Goal: Find specific page/section: Find specific page/section

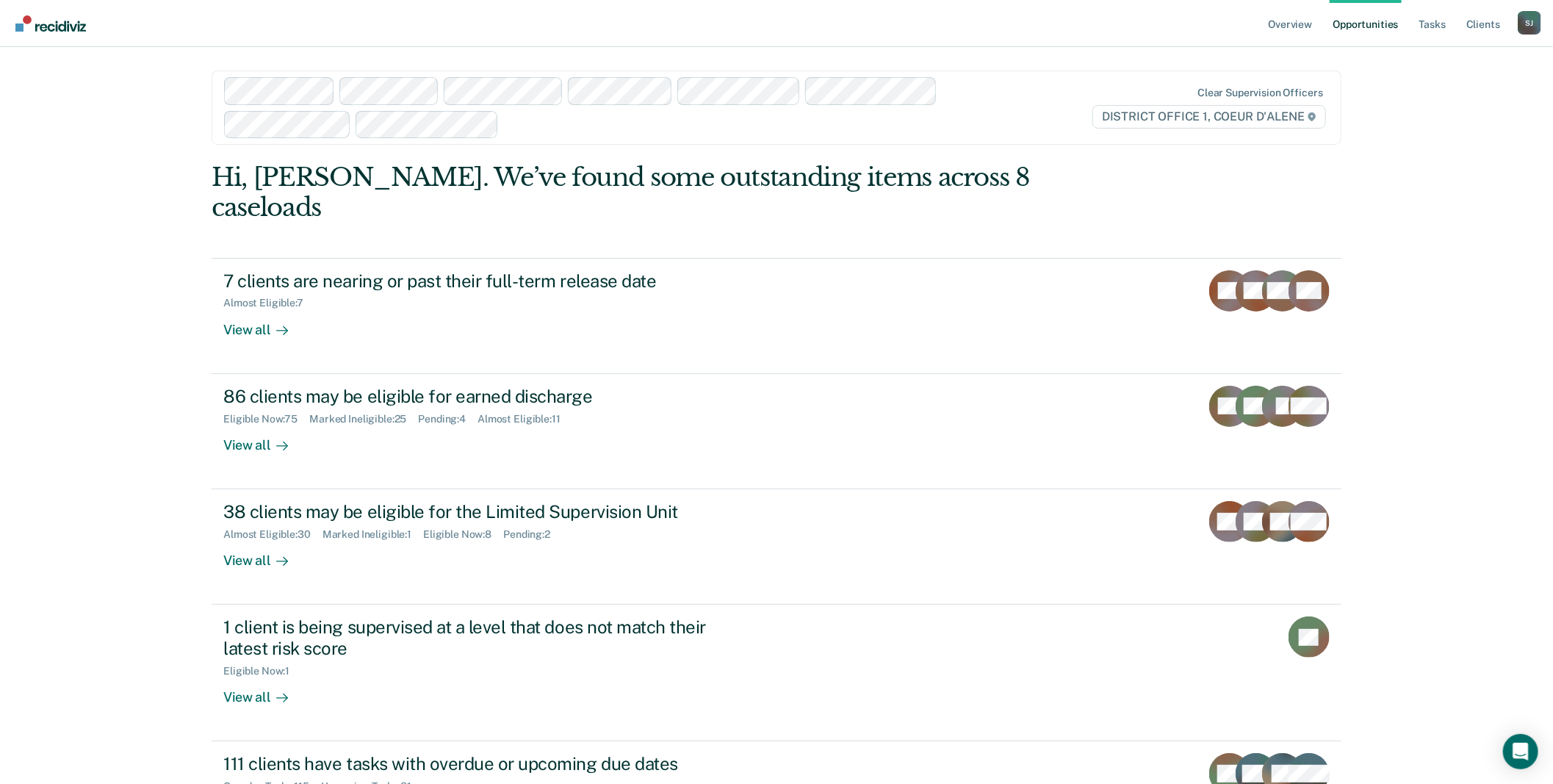
click at [1518, 28] on div "[PERSON_NAME]" at bounding box center [1530, 23] width 24 height 24
click at [1452, 103] on link "Go to Operations" at bounding box center [1470, 96] width 118 height 13
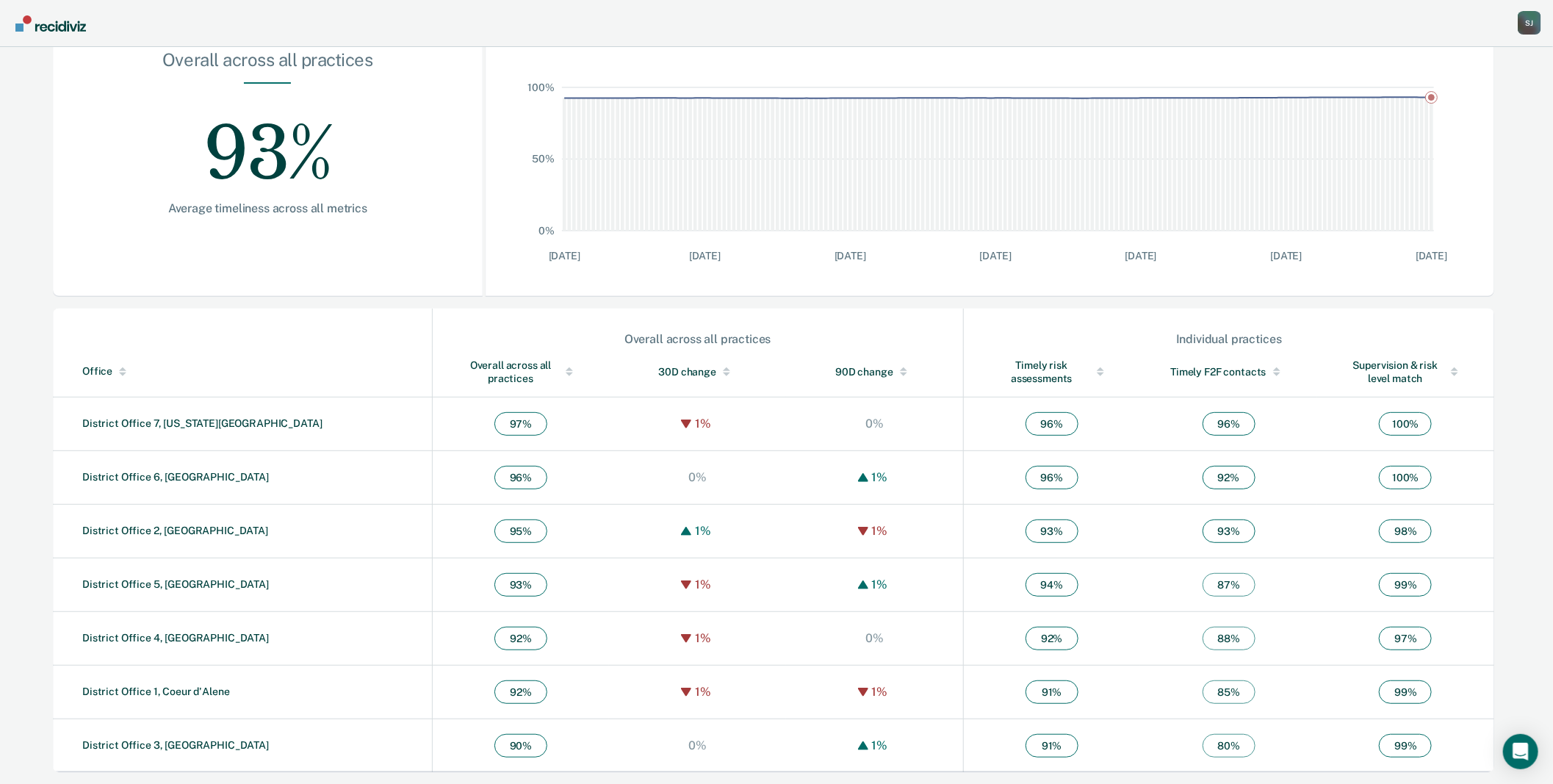
scroll to position [430, 0]
click at [205, 685] on link "District Office 1, Coeur d'Alene" at bounding box center [156, 691] width 148 height 12
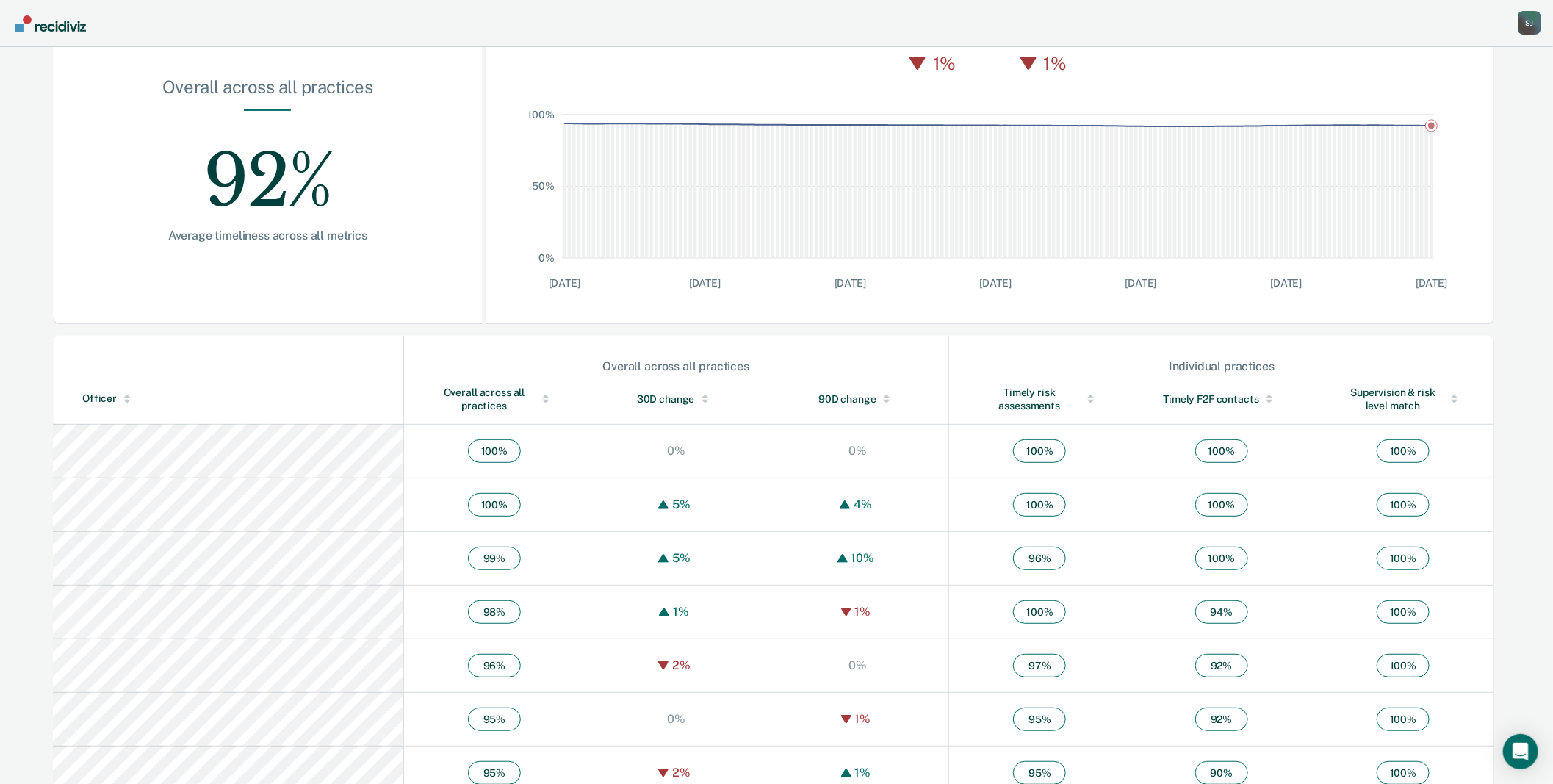
scroll to position [408, 0]
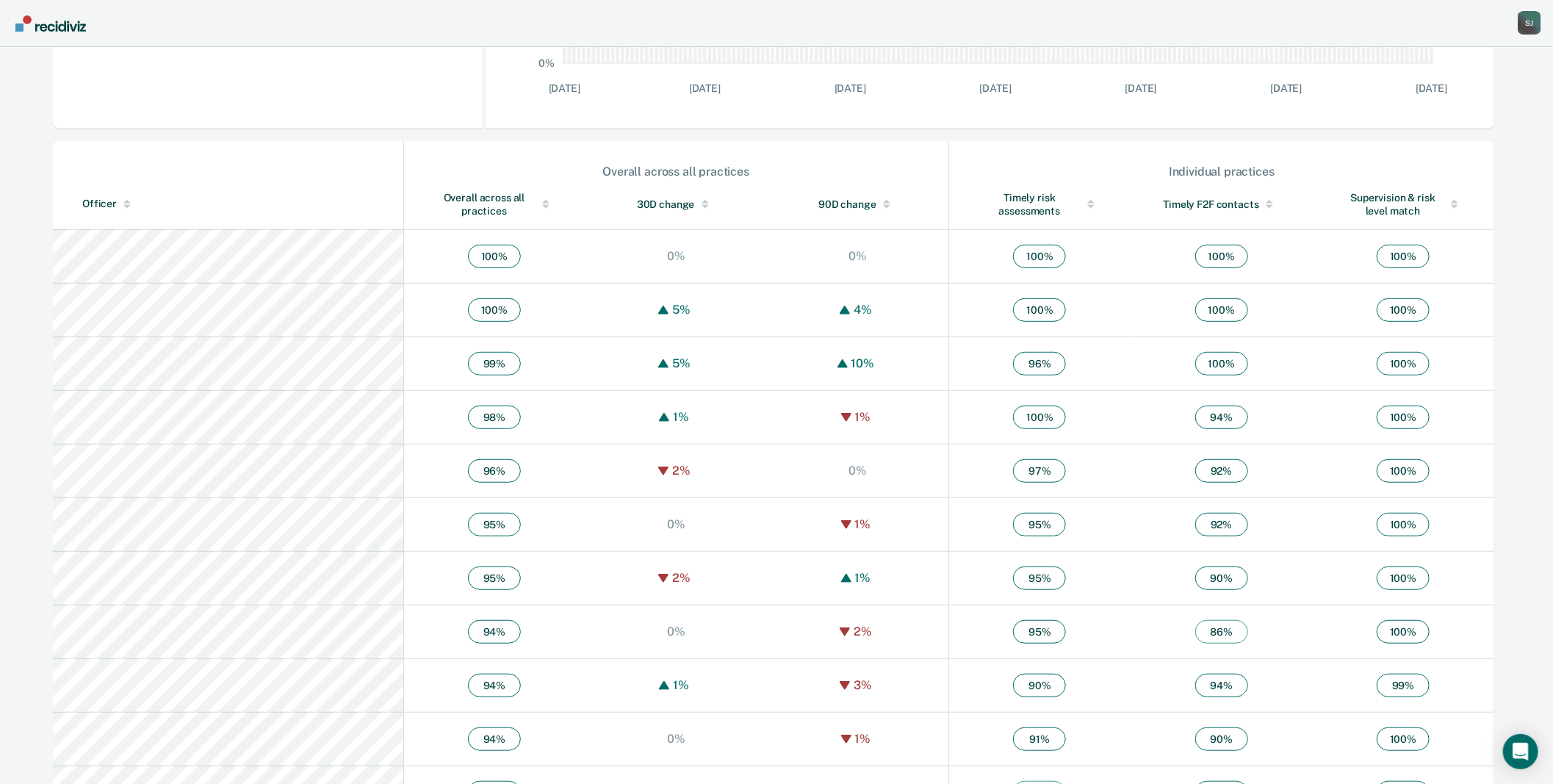
click at [122, 210] on div "Officer" at bounding box center [239, 203] width 315 height 13
click at [125, 210] on div "Officer" at bounding box center [239, 203] width 315 height 13
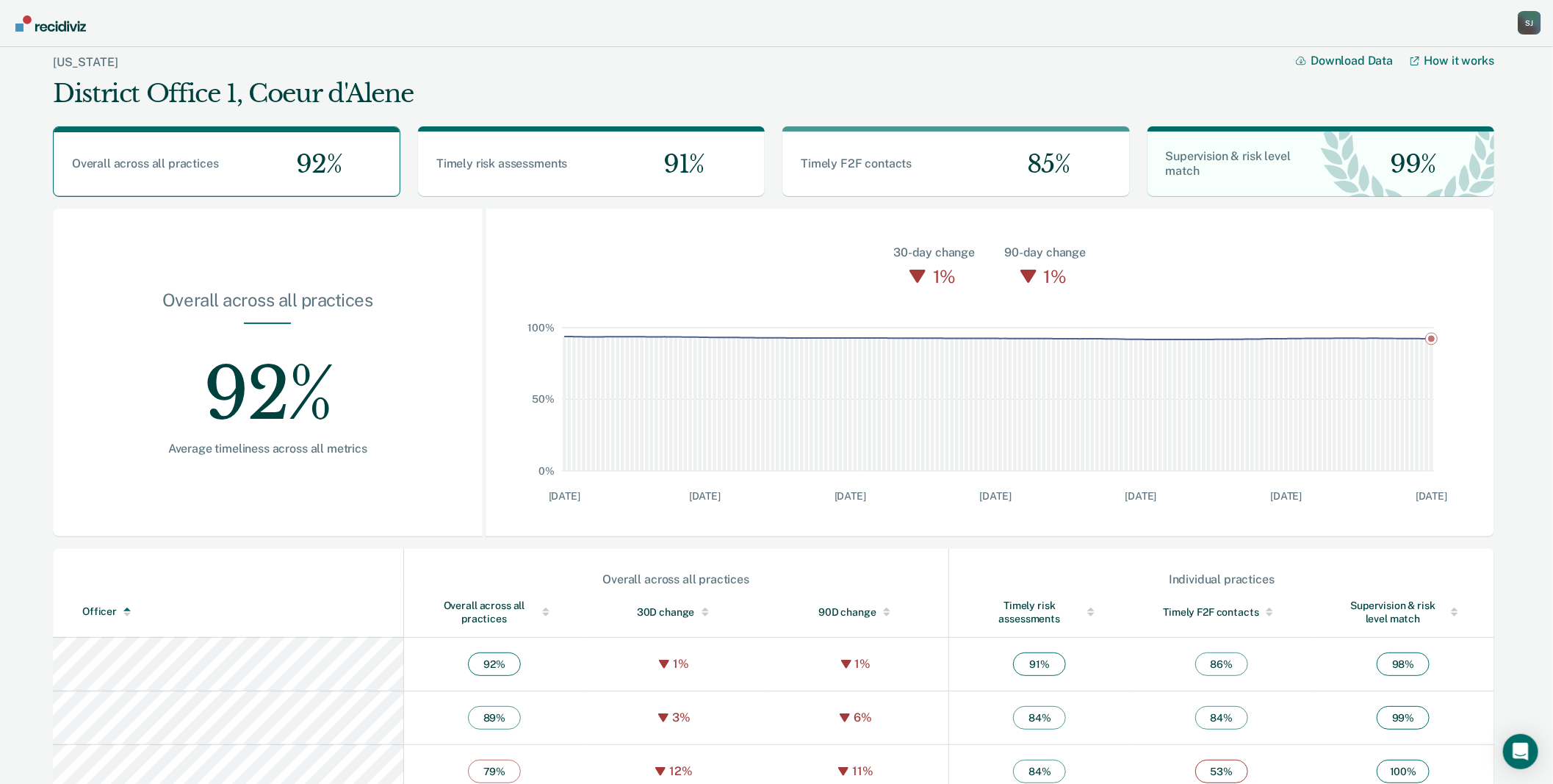
scroll to position [326, 0]
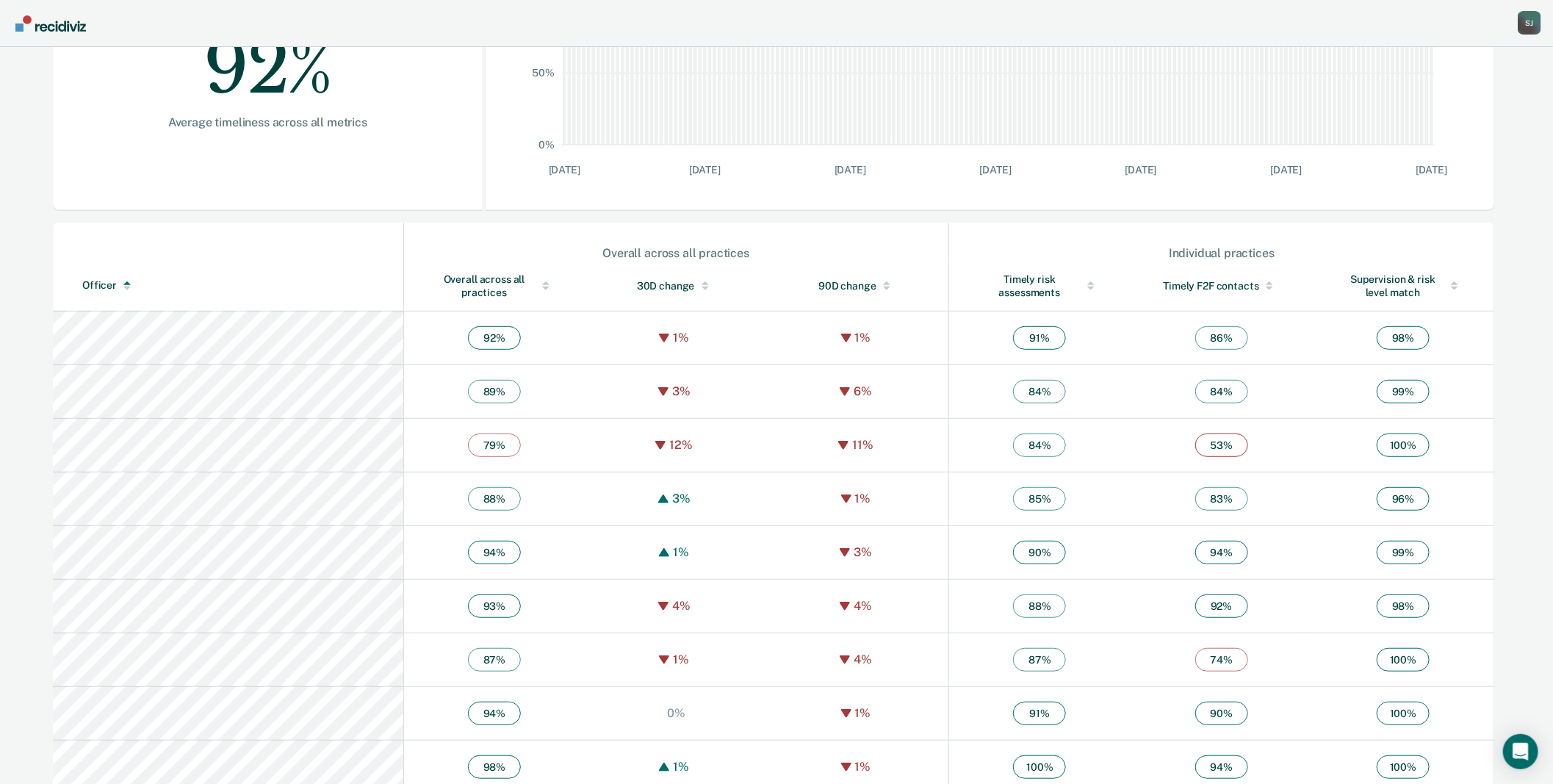
click at [433, 299] on div "Overall across all practices" at bounding box center [495, 286] width 123 height 27
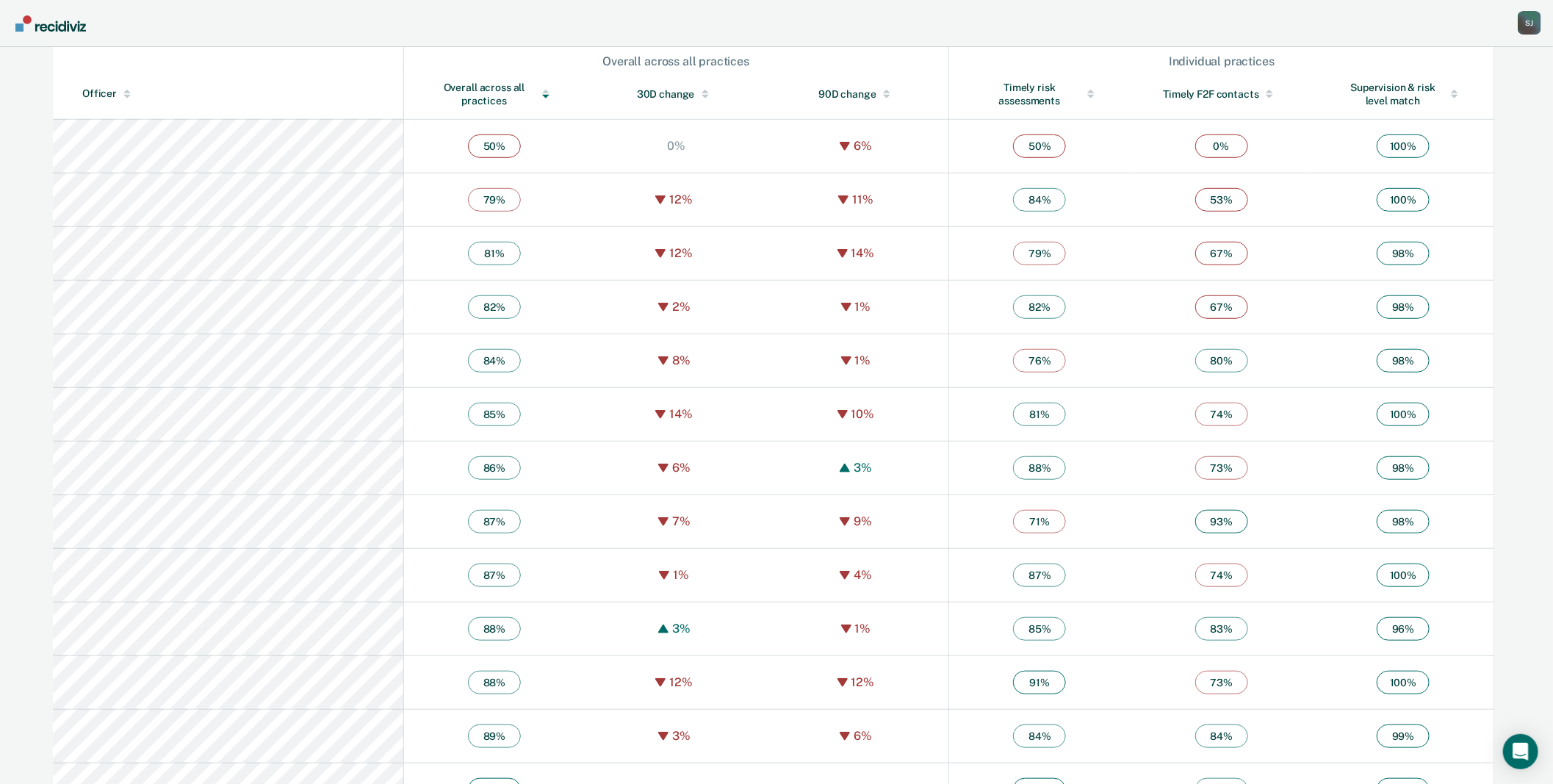
scroll to position [489, 0]
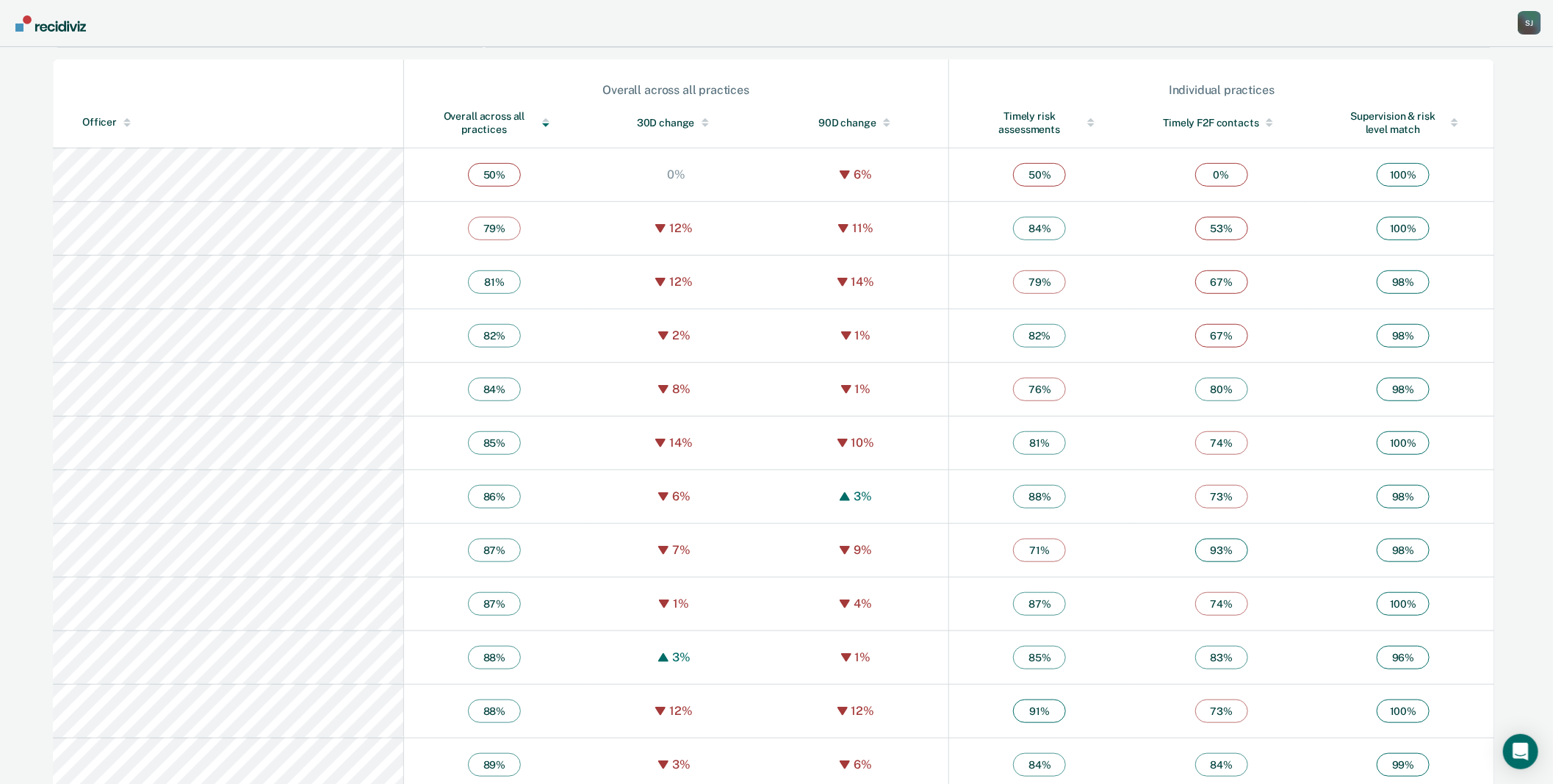
click at [433, 136] on div "Overall across all practices" at bounding box center [495, 123] width 123 height 27
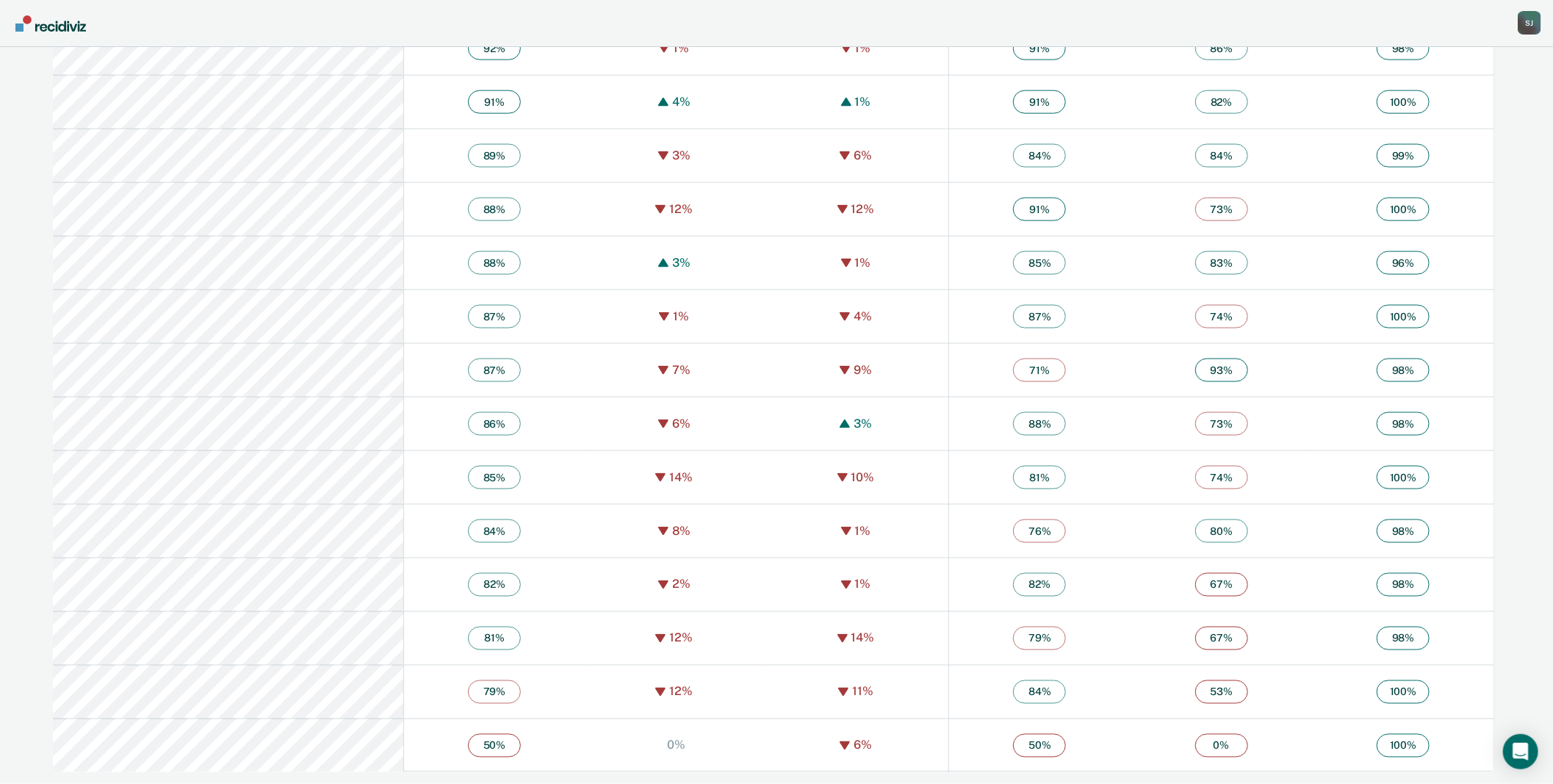
scroll to position [1539, 0]
